Goal: Information Seeking & Learning: Learn about a topic

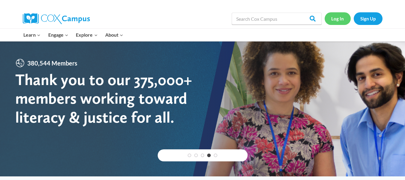
click at [340, 19] on link "Log In" at bounding box center [338, 18] width 26 height 12
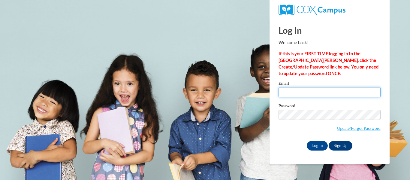
click at [286, 92] on input "Email" at bounding box center [329, 92] width 102 height 10
type input "brittany.rawls@sccpss.com"
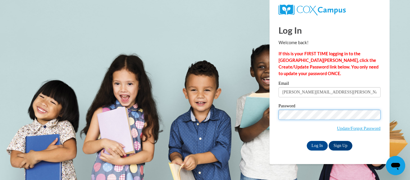
click at [307, 141] on input "Log In" at bounding box center [317, 146] width 21 height 10
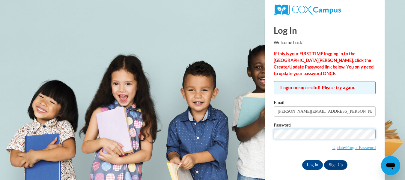
click at [302, 160] on input "Log In" at bounding box center [312, 165] width 21 height 10
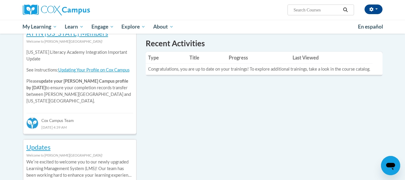
scroll to position [209, 0]
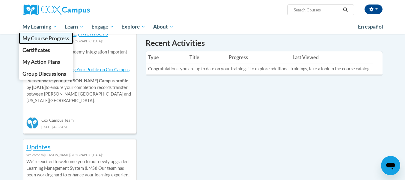
click at [33, 37] on span "My Course Progress" at bounding box center [46, 38] width 47 height 6
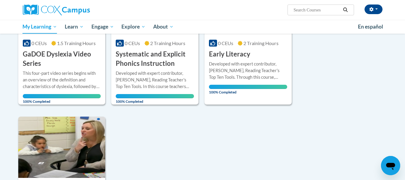
scroll to position [120, 0]
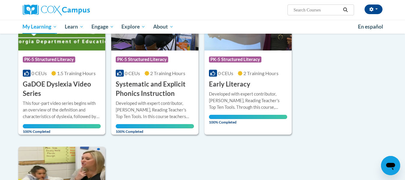
click at [306, 9] on input "Search..." at bounding box center [317, 9] width 48 height 7
type input "teach writing"
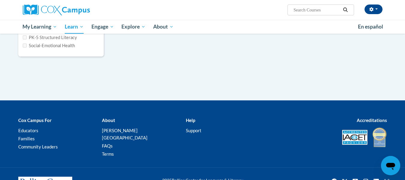
scroll to position [60, 0]
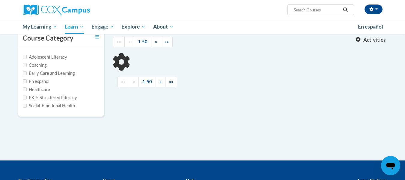
type input "teach writing"
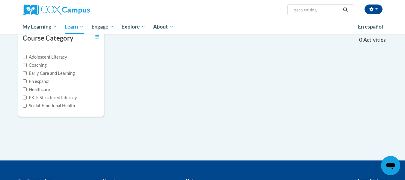
click at [39, 57] on label "Adolescent Literacy" at bounding box center [45, 57] width 44 height 7
click at [27, 57] on input "Adolescent Literacy" at bounding box center [25, 57] width 4 height 4
checkbox input "true"
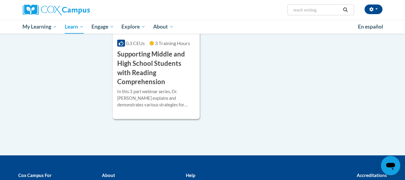
scroll to position [90, 0]
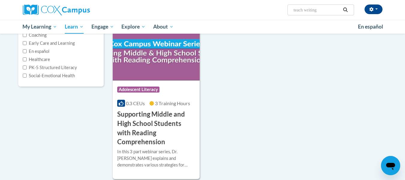
click at [39, 37] on label "Coaching" at bounding box center [35, 35] width 24 height 7
click at [27, 37] on input "Coaching" at bounding box center [25, 35] width 4 height 4
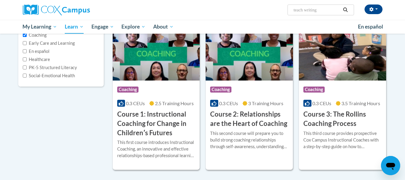
scroll to position [60, 0]
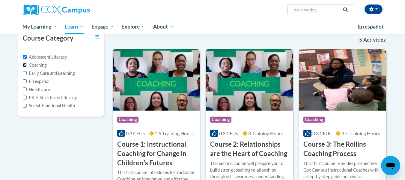
click at [24, 65] on input "Coaching" at bounding box center [25, 65] width 4 height 4
checkbox input "false"
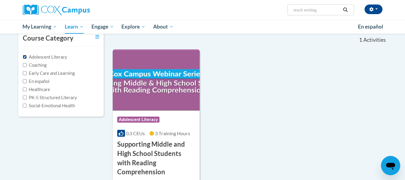
drag, startPoint x: 24, startPoint y: 59, endPoint x: 28, endPoint y: 64, distance: 6.6
click at [24, 58] on input "Adolescent Literacy" at bounding box center [25, 57] width 4 height 4
checkbox input "false"
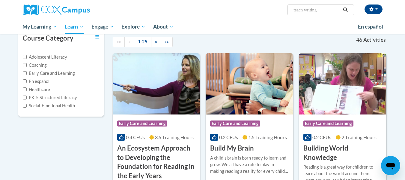
click at [32, 73] on label "Early Care and Learning" at bounding box center [49, 73] width 52 height 7
click at [27, 73] on input "Early Care and Learning" at bounding box center [25, 73] width 4 height 4
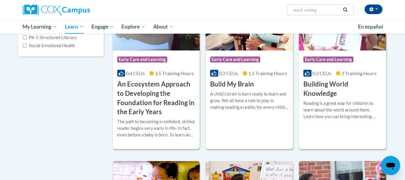
scroll to position [30, 0]
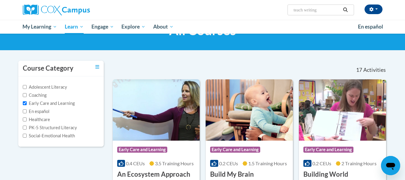
click at [28, 101] on label "Early Care and Learning" at bounding box center [49, 103] width 52 height 7
click at [27, 101] on input "Early Care and Learning" at bounding box center [25, 103] width 4 height 4
checkbox input "false"
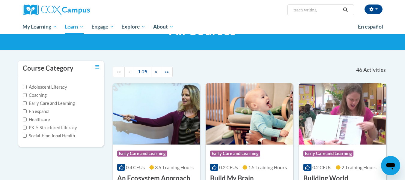
click at [31, 126] on label "PK-5 Structured Literacy" at bounding box center [50, 127] width 54 height 7
click at [27, 126] on input "PK-5 Structured Literacy" at bounding box center [25, 127] width 4 height 4
checkbox input "true"
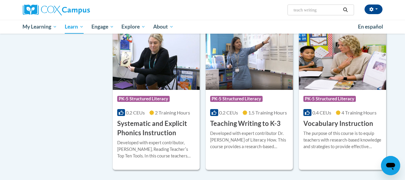
scroll to position [600, 0]
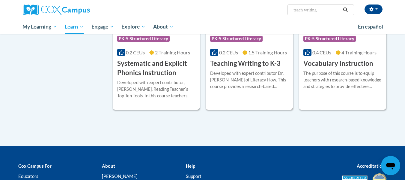
click at [245, 80] on div "Developed with expert contributor Dr. [PERSON_NAME] of Literacy How. This cours…" at bounding box center [249, 80] width 78 height 20
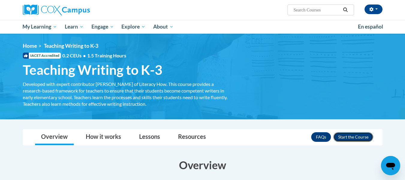
click at [352, 134] on button "Enroll" at bounding box center [354, 137] width 40 height 10
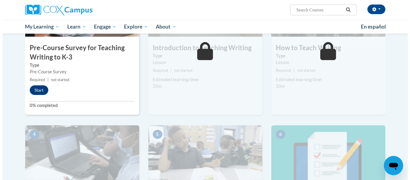
scroll to position [210, 0]
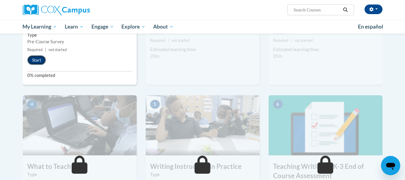
click at [41, 58] on button "Start" at bounding box center [36, 60] width 19 height 10
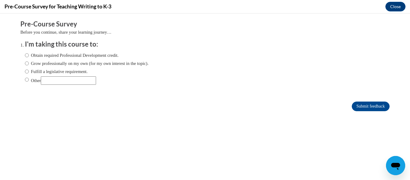
scroll to position [0, 0]
click at [25, 56] on input "Obtain required Professional Development credit." at bounding box center [27, 55] width 4 height 7
radio input "true"
click at [369, 106] on input "Submit feedback" at bounding box center [371, 106] width 38 height 10
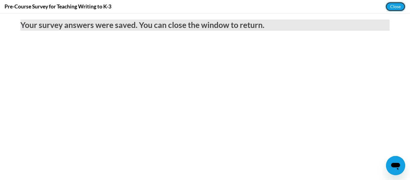
click at [395, 8] on button "Close" at bounding box center [395, 7] width 20 height 10
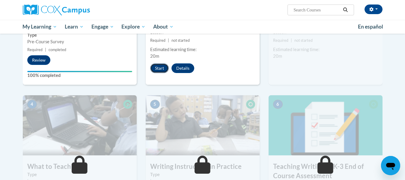
click at [161, 68] on button "Start" at bounding box center [159, 68] width 19 height 10
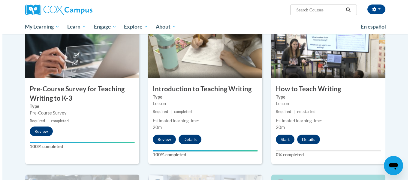
scroll to position [139, 0]
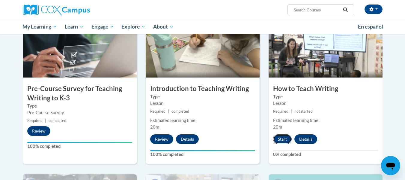
click at [286, 139] on button "Start" at bounding box center [282, 139] width 19 height 10
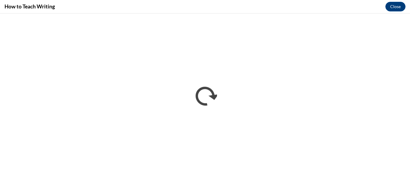
scroll to position [0, 0]
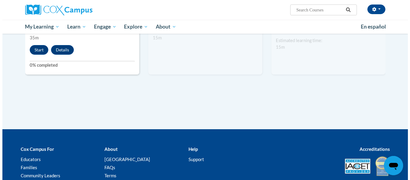
scroll to position [385, 0]
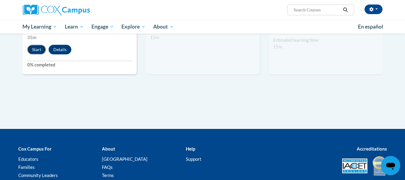
click at [40, 50] on button "Start" at bounding box center [36, 50] width 19 height 10
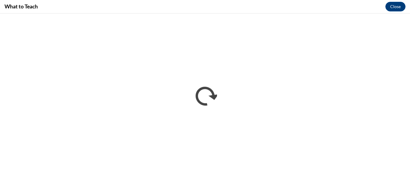
scroll to position [0, 0]
